Goal: Task Accomplishment & Management: Manage account settings

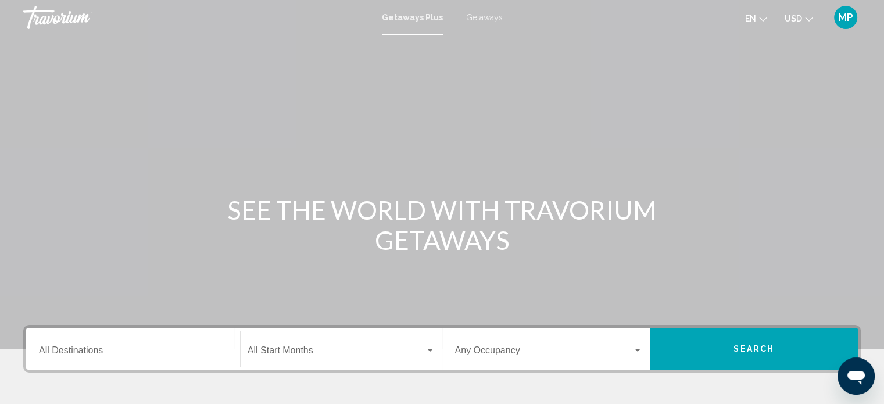
click at [846, 18] on span "MP" at bounding box center [845, 18] width 15 height 12
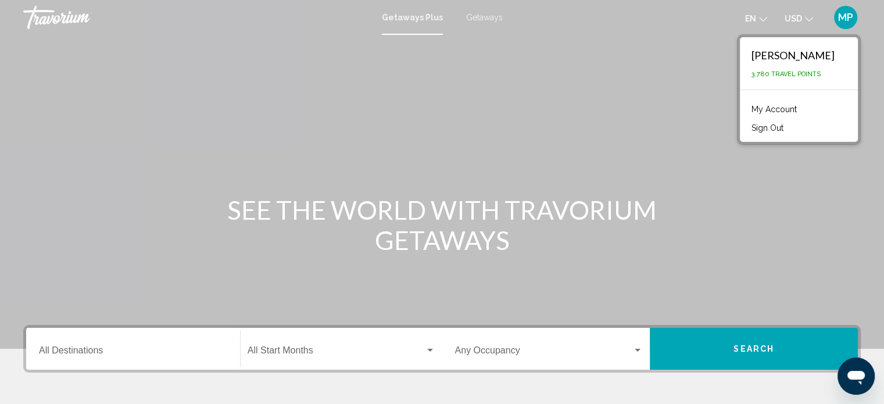
click at [770, 80] on div "[PERSON_NAME] 3,780 Travel Points" at bounding box center [799, 63] width 118 height 52
click at [769, 107] on link "My Account" at bounding box center [774, 109] width 57 height 15
